Goal: Task Accomplishment & Management: Manage account settings

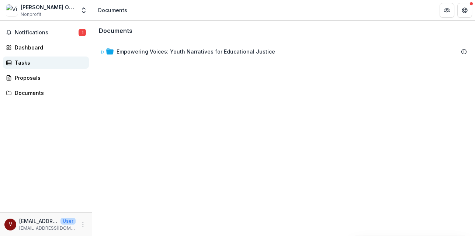
click at [28, 65] on div "Tasks" at bounding box center [49, 63] width 68 height 8
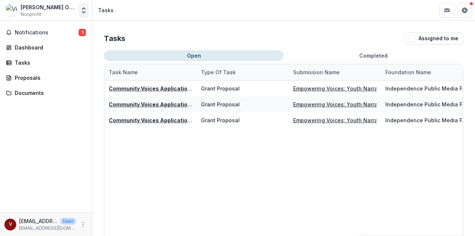
click at [86, 14] on button "Open entity switcher" at bounding box center [84, 10] width 10 height 15
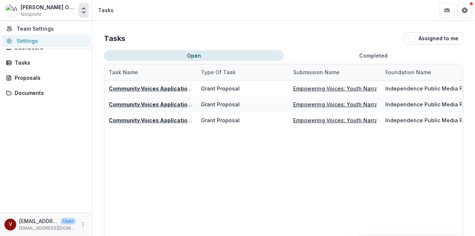
click at [35, 39] on link "Settings" at bounding box center [46, 41] width 89 height 12
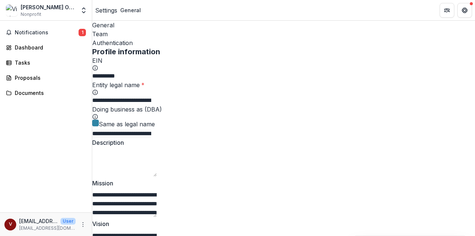
click at [139, 30] on div "Team" at bounding box center [283, 34] width 383 height 9
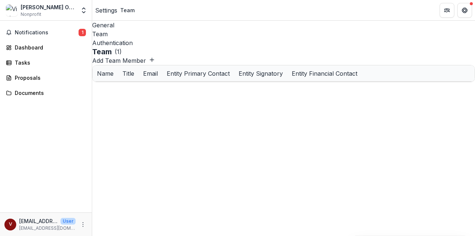
click at [157, 38] on div "Authentication" at bounding box center [283, 42] width 383 height 9
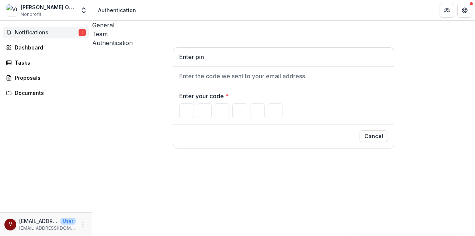
click at [45, 32] on span "Notifications" at bounding box center [47, 33] width 64 height 6
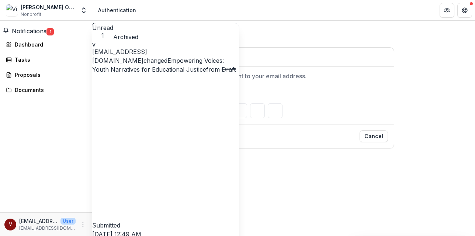
click at [45, 33] on span "Notifications" at bounding box center [29, 30] width 35 height 7
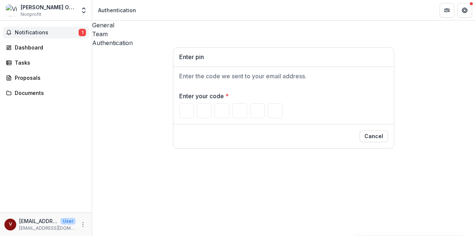
click at [45, 33] on span "Notifications" at bounding box center [47, 33] width 64 height 6
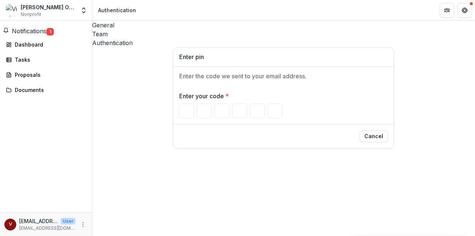
click at [114, 125] on div "Enter pin Enter the code we sent to your email address. Enter your code * Cancel" at bounding box center [283, 97] width 383 height 101
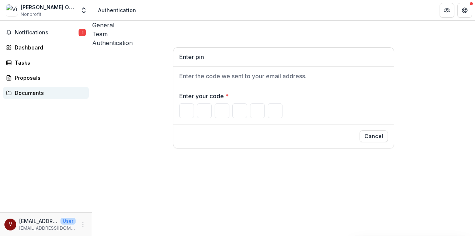
click at [34, 95] on div "Documents" at bounding box center [49, 93] width 68 height 8
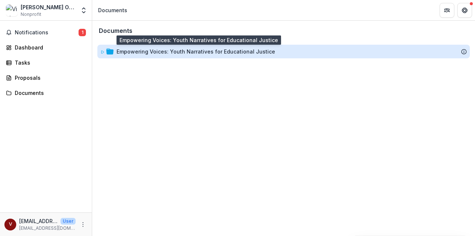
click at [134, 53] on div "Empowering Voices: Youth Narratives for Educational Justice" at bounding box center [196, 52] width 159 height 8
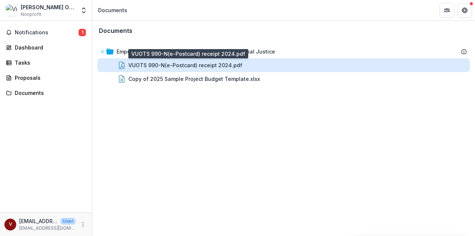
click at [138, 67] on div "VUOTS 990-N(e-Postcard) receipt 2024.pdf" at bounding box center [185, 65] width 114 height 8
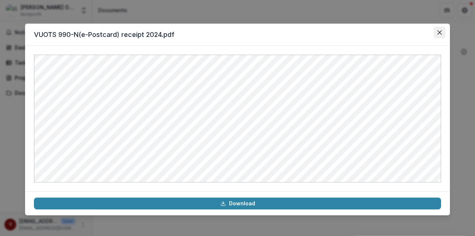
click at [439, 32] on icon "Close" at bounding box center [439, 32] width 4 height 4
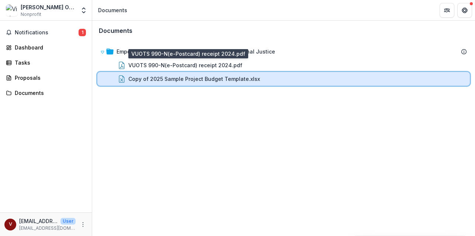
click at [416, 84] on div "Copy of 2025 Sample Project Budget Template.xlsx" at bounding box center [283, 79] width 372 height 14
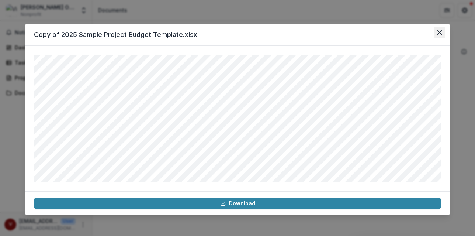
click at [441, 30] on button "Close" at bounding box center [440, 33] width 12 height 12
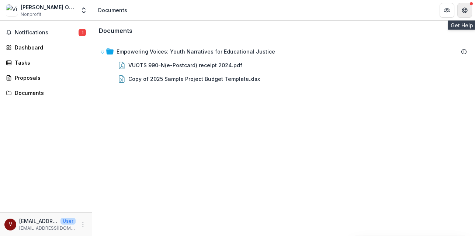
click at [464, 8] on icon "Get Help" at bounding box center [465, 10] width 6 height 6
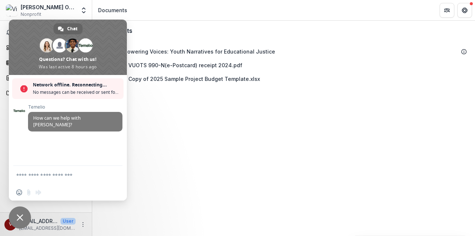
click at [77, 176] on textarea "Compose your message..." at bounding box center [59, 175] width 87 height 7
click at [17, 175] on textarea "**********" at bounding box center [59, 175] width 87 height 7
click at [23, 182] on textarea "**********" at bounding box center [59, 177] width 87 height 13
type textarea "**********"
click at [115, 172] on span "Send" at bounding box center [114, 174] width 6 height 6
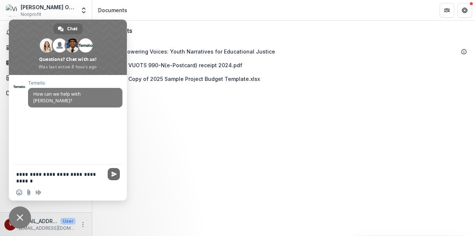
click at [112, 176] on span "Send" at bounding box center [114, 174] width 6 height 6
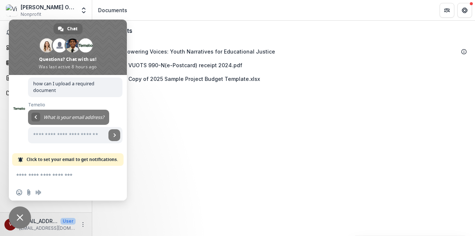
scroll to position [42, 0]
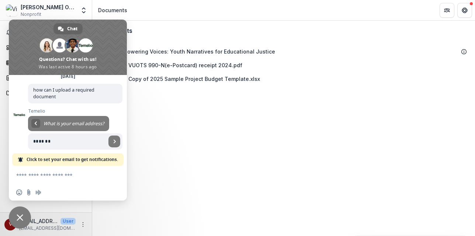
type input "**********"
click at [110, 136] on span "Send" at bounding box center [114, 141] width 12 height 12
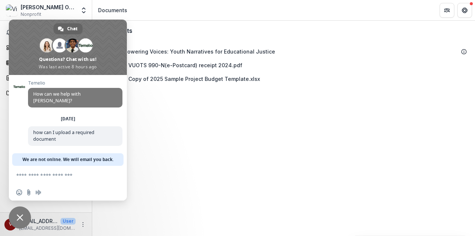
click at [20, 215] on span "Close chat" at bounding box center [20, 217] width 7 height 7
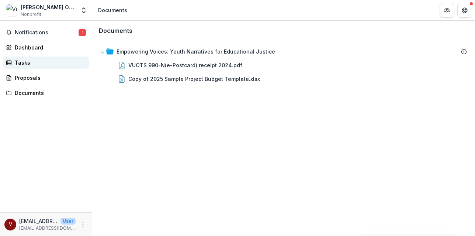
click at [28, 65] on div "Tasks" at bounding box center [49, 63] width 68 height 8
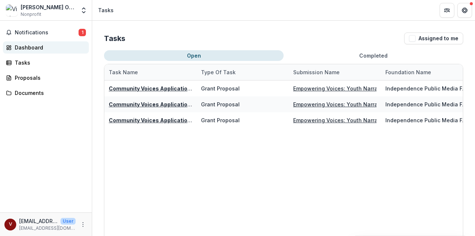
click at [22, 44] on div "Dashboard" at bounding box center [49, 48] width 68 height 8
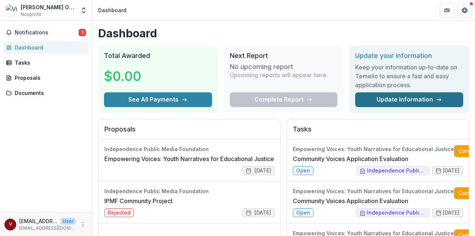
click at [384, 94] on link "Update Information" at bounding box center [409, 99] width 108 height 15
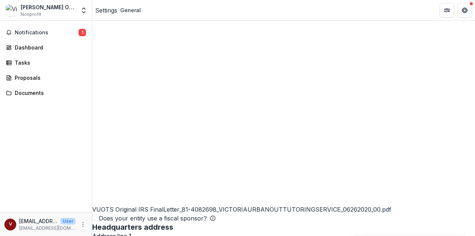
scroll to position [615, 0]
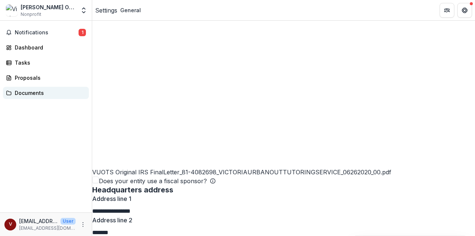
click at [29, 93] on div "Documents" at bounding box center [49, 93] width 68 height 8
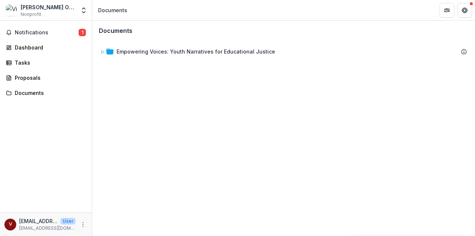
click at [387, 60] on div "Empowering Voices: Youth Narratives for Educational Justice" at bounding box center [283, 51] width 381 height 22
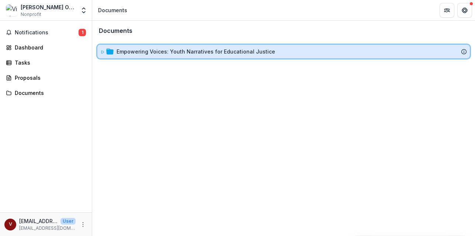
click at [386, 55] on div "Empowering Voices: Youth Narratives for Educational Justice" at bounding box center [283, 52] width 372 height 14
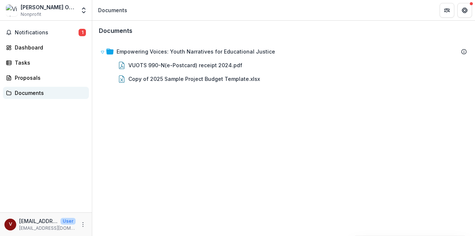
click at [67, 92] on div "Documents" at bounding box center [49, 93] width 68 height 8
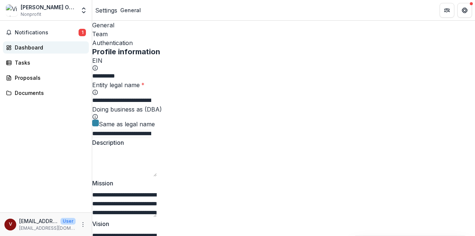
click at [20, 51] on div "Dashboard" at bounding box center [49, 48] width 68 height 8
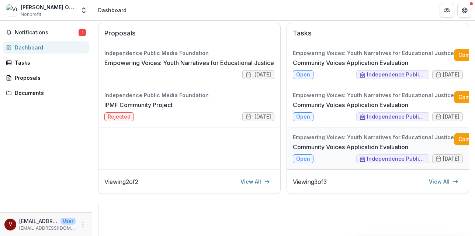
scroll to position [0, 19]
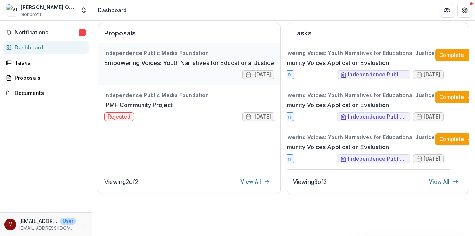
click at [264, 62] on link "Empowering Voices: Youth Narratives for Educational Justice" at bounding box center [189, 62] width 170 height 9
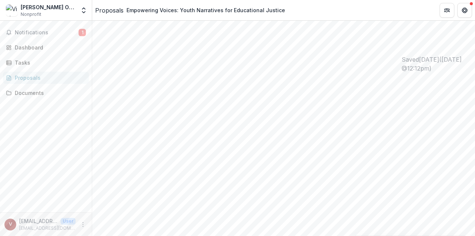
scroll to position [128, 0]
drag, startPoint x: 249, startPoint y: 129, endPoint x: 299, endPoint y: 63, distance: 83.2
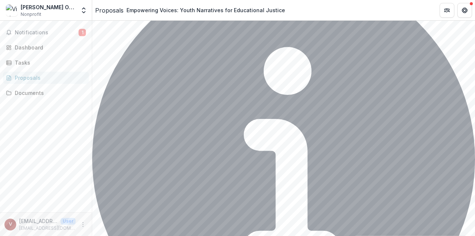
scroll to position [1283, 0]
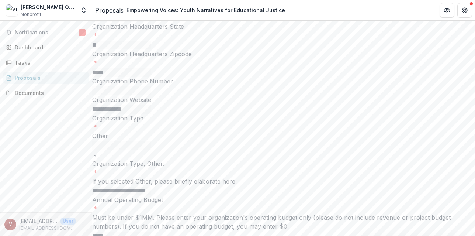
scroll to position [1814, 0]
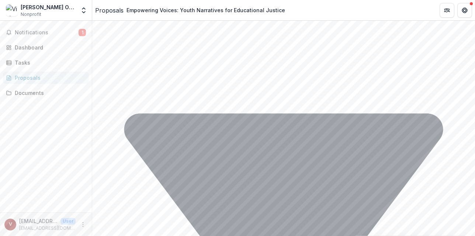
scroll to position [2106, 0]
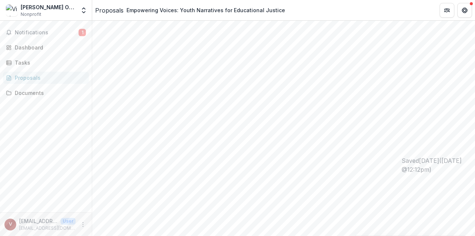
scroll to position [0, 0]
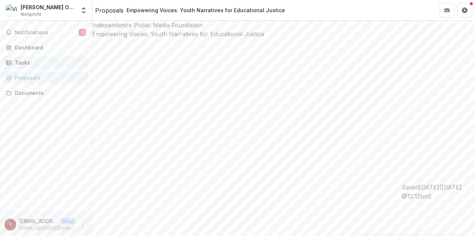
click at [56, 62] on div "Tasks" at bounding box center [49, 63] width 68 height 8
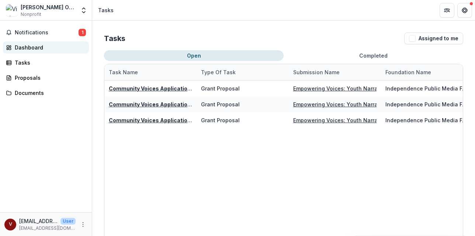
click at [38, 45] on div "Dashboard" at bounding box center [49, 48] width 68 height 8
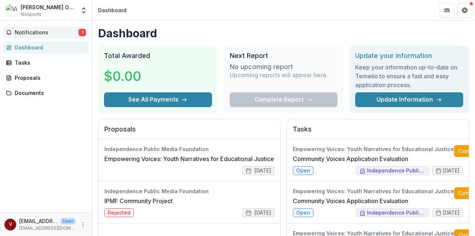
click at [43, 32] on span "Notifications" at bounding box center [47, 33] width 64 height 6
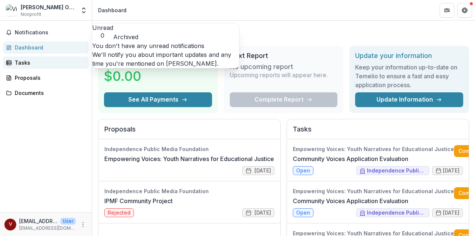
click at [32, 62] on div "Tasks" at bounding box center [49, 63] width 68 height 8
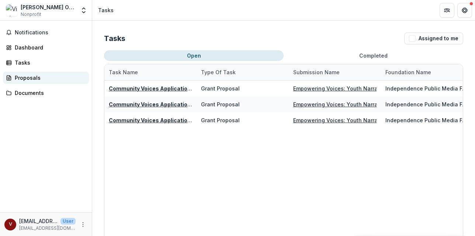
click at [27, 75] on div "Proposals" at bounding box center [49, 78] width 68 height 8
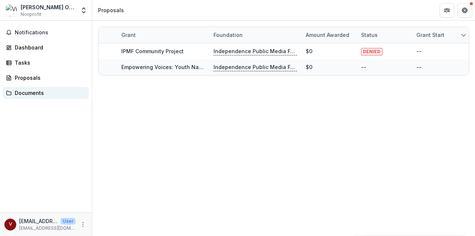
click at [32, 92] on div "Documents" at bounding box center [49, 93] width 68 height 8
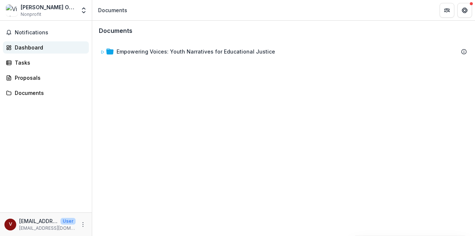
click at [31, 45] on div "Dashboard" at bounding box center [49, 48] width 68 height 8
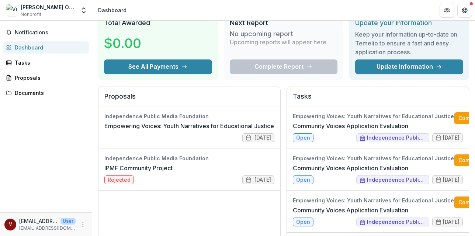
scroll to position [14, 0]
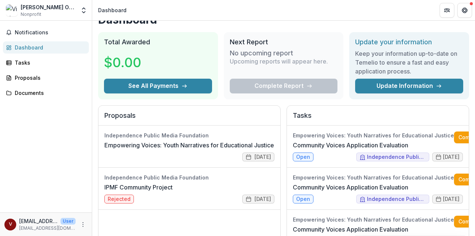
click at [31, 44] on div "Dashboard" at bounding box center [49, 48] width 68 height 8
click at [466, 6] on button "Get Help" at bounding box center [464, 10] width 15 height 15
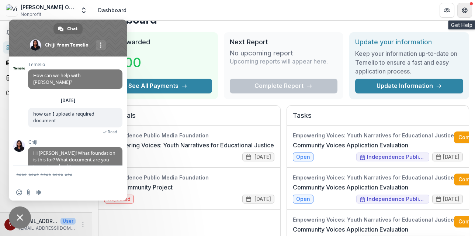
scroll to position [191, 0]
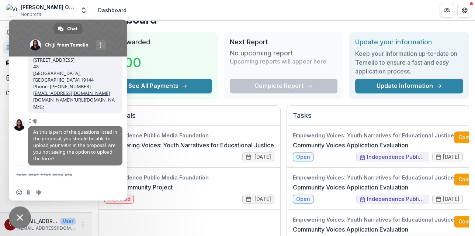
click at [158, 108] on div "Proposals" at bounding box center [189, 115] width 182 height 20
click at [119, 225] on div "Independence Public Media Foundation Empowering Voices: Youth Narratives for Ed…" at bounding box center [189, 188] width 182 height 126
click at [101, 183] on form at bounding box center [59, 176] width 87 height 20
click at [94, 179] on form at bounding box center [59, 176] width 87 height 20
click at [64, 169] on form at bounding box center [59, 176] width 87 height 20
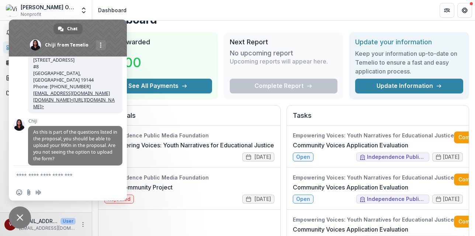
click at [65, 172] on textarea "Compose your message..." at bounding box center [59, 175] width 87 height 7
click at [65, 173] on textarea "Compose your message..." at bounding box center [59, 175] width 87 height 7
type textarea "**********"
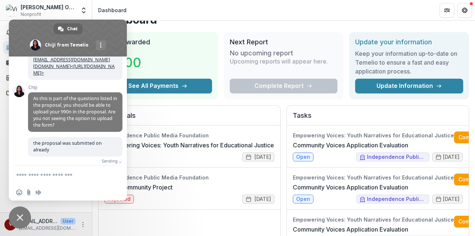
scroll to position [216, 0]
